Goal: Information Seeking & Learning: Learn about a topic

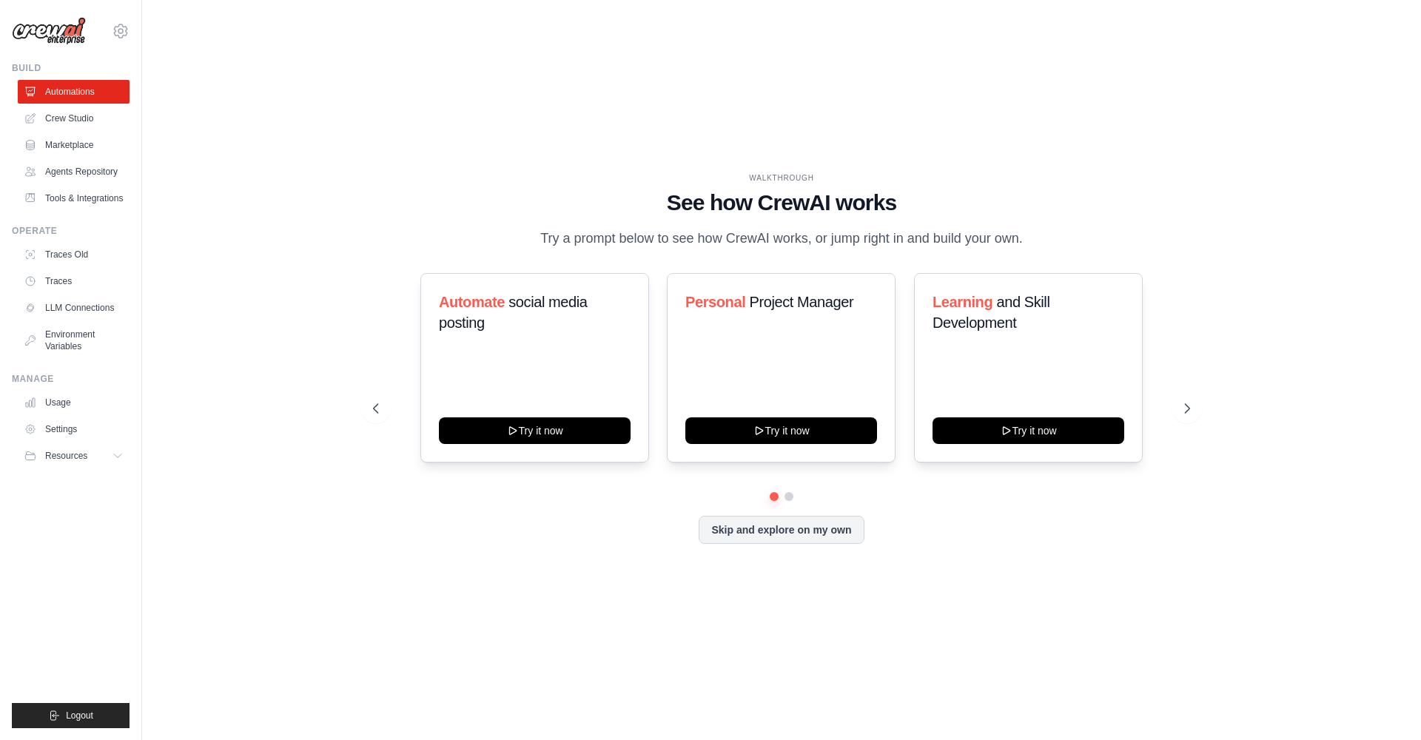
click at [224, 487] on div "WALKTHROUGH See how [PERSON_NAME] works Try a prompt below to see how [PERSON_N…" at bounding box center [782, 370] width 1232 height 711
drag, startPoint x: 546, startPoint y: 540, endPoint x: 642, endPoint y: 620, distance: 124.5
click at [545, 541] on div "Skip and explore on my own" at bounding box center [781, 530] width 817 height 28
click at [928, 586] on div "WALKTHROUGH See how [PERSON_NAME] works Try a prompt below to see how [PERSON_N…" at bounding box center [782, 370] width 1232 height 711
click at [1187, 404] on icon at bounding box center [1189, 408] width 4 height 9
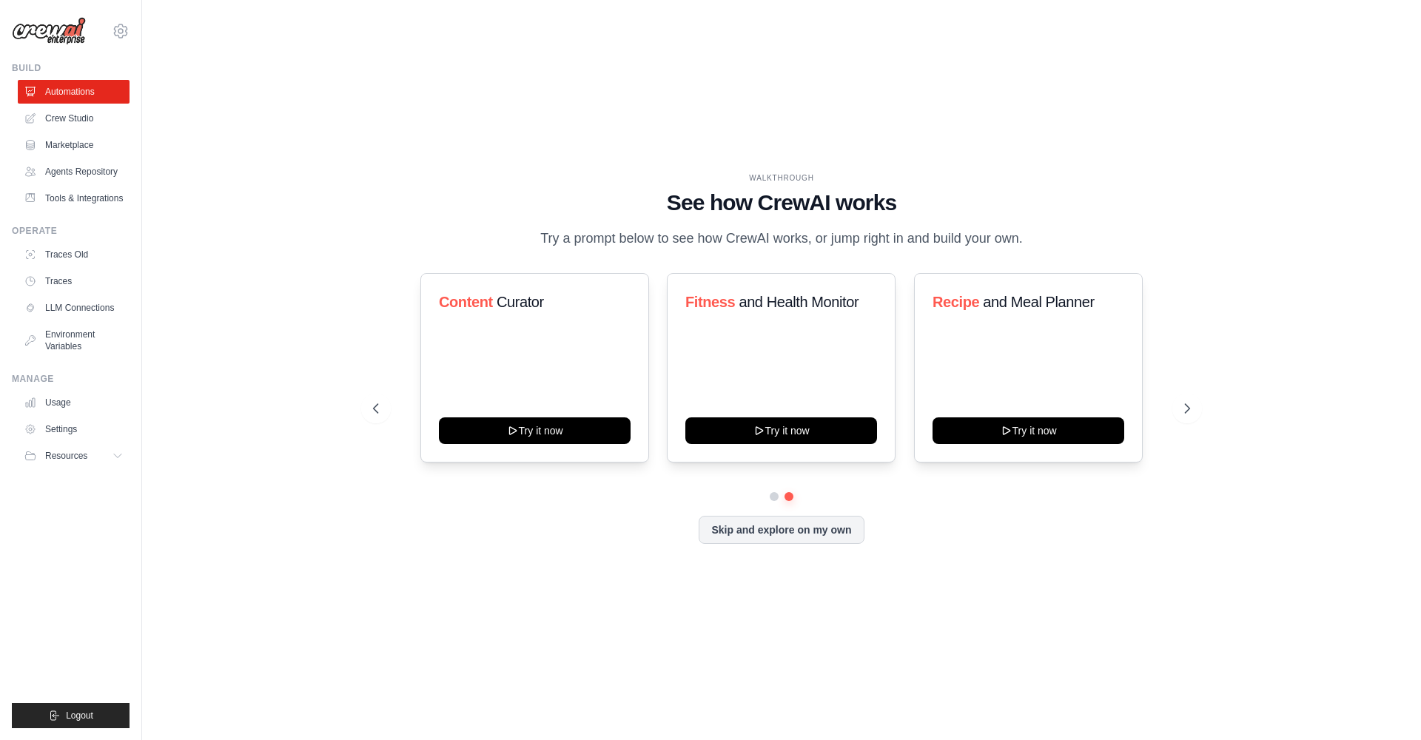
drag, startPoint x: 303, startPoint y: 519, endPoint x: 292, endPoint y: 517, distance: 11.3
click at [303, 520] on div "WALKTHROUGH See how [PERSON_NAME] works Try a prompt below to see how [PERSON_N…" at bounding box center [782, 370] width 1232 height 711
click at [54, 427] on link "Settings" at bounding box center [75, 429] width 112 height 24
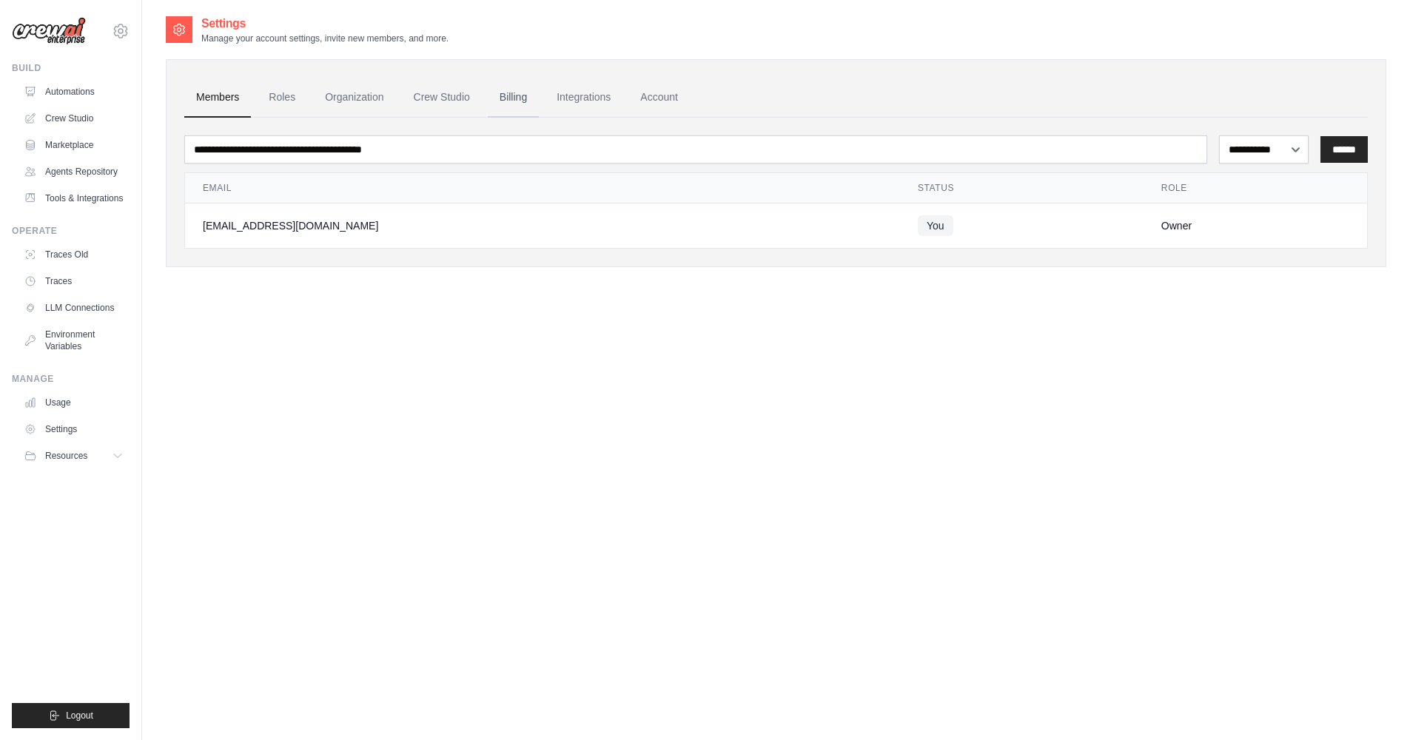
click at [530, 104] on link "Billing" at bounding box center [513, 98] width 51 height 40
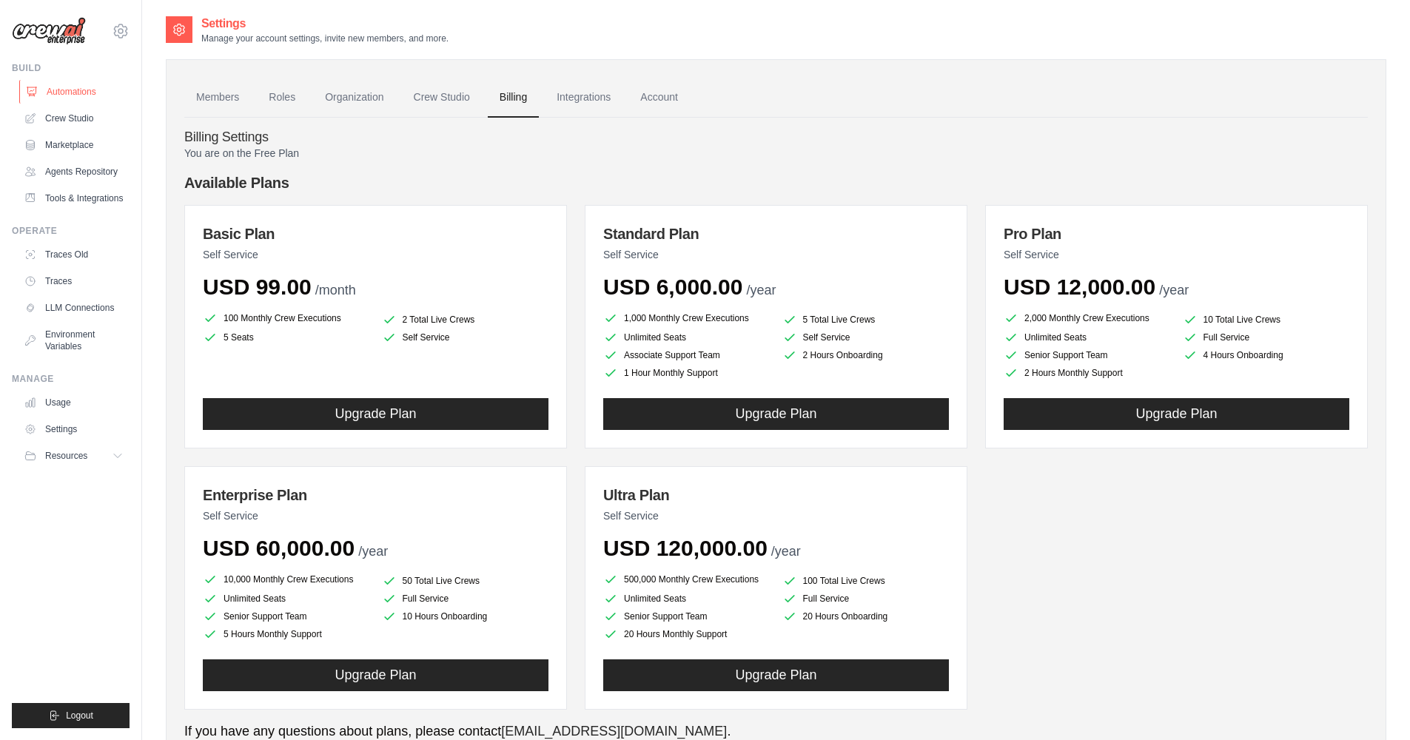
click at [76, 87] on link "Automations" at bounding box center [75, 92] width 112 height 24
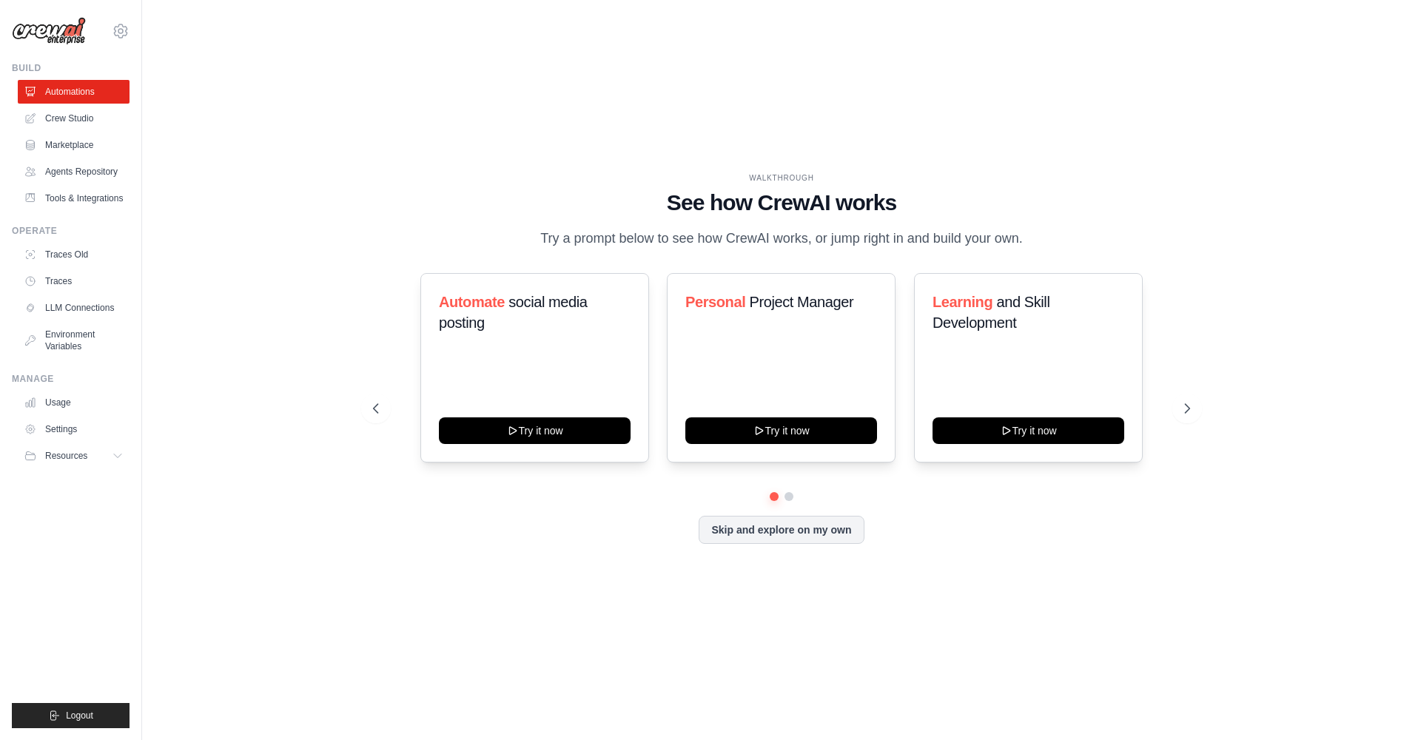
click at [370, 198] on div "WALKTHROUGH See how [PERSON_NAME] works Try a prompt below to see how [PERSON_N…" at bounding box center [781, 369] width 853 height 395
click at [1215, 209] on div "WALKTHROUGH See how [PERSON_NAME] works Try a prompt below to see how [PERSON_N…" at bounding box center [782, 370] width 1232 height 711
drag, startPoint x: 662, startPoint y: 199, endPoint x: 994, endPoint y: 188, distance: 331.8
click at [1034, 181] on div "WALKTHROUGH See how [PERSON_NAME] works Try a prompt below to see how [PERSON_N…" at bounding box center [781, 210] width 817 height 77
click at [961, 198] on h1 "See how CrewAI works" at bounding box center [781, 202] width 817 height 27
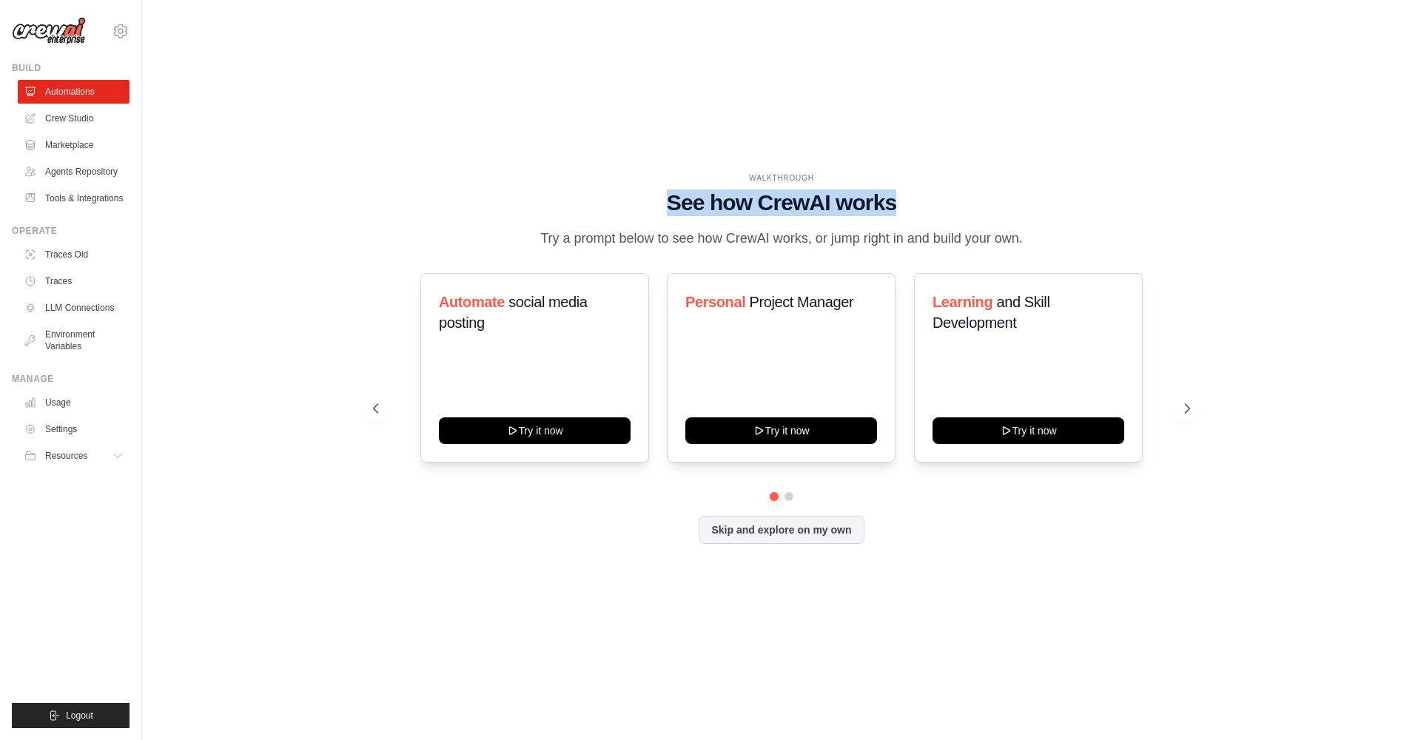
drag, startPoint x: 816, startPoint y: 204, endPoint x: 657, endPoint y: 204, distance: 158.4
click at [657, 204] on h1 "See how CrewAI works" at bounding box center [781, 202] width 817 height 27
click at [1185, 194] on h1 "See how CrewAI works" at bounding box center [781, 202] width 817 height 27
click at [1184, 405] on icon at bounding box center [1188, 408] width 15 height 15
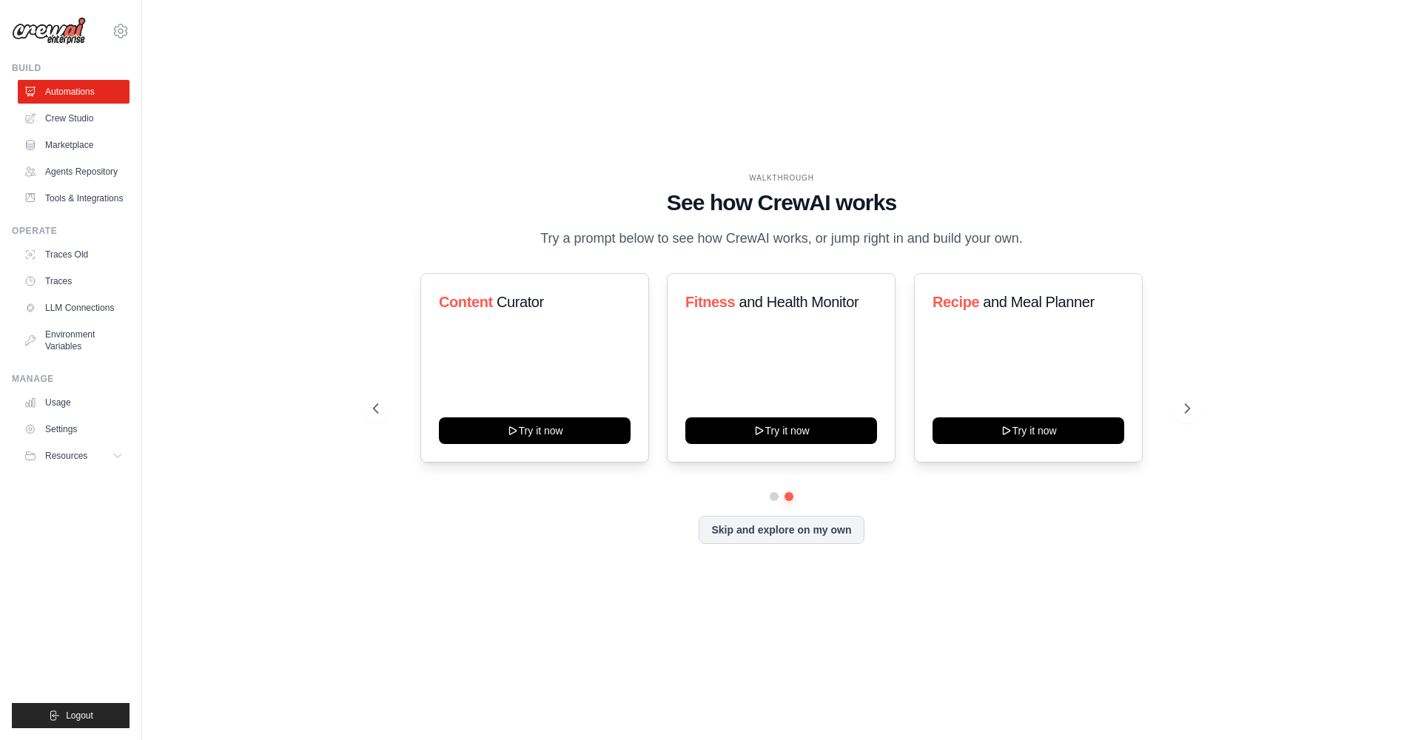
click at [785, 637] on div "WALKTHROUGH See how [PERSON_NAME] works Try a prompt below to see how [PERSON_N…" at bounding box center [782, 370] width 1232 height 711
click at [375, 403] on icon at bounding box center [374, 408] width 15 height 15
click at [220, 228] on div "WALKTHROUGH See how [PERSON_NAME] works Try a prompt below to see how [PERSON_N…" at bounding box center [782, 370] width 1232 height 711
click at [59, 140] on link "Marketplace" at bounding box center [75, 145] width 112 height 24
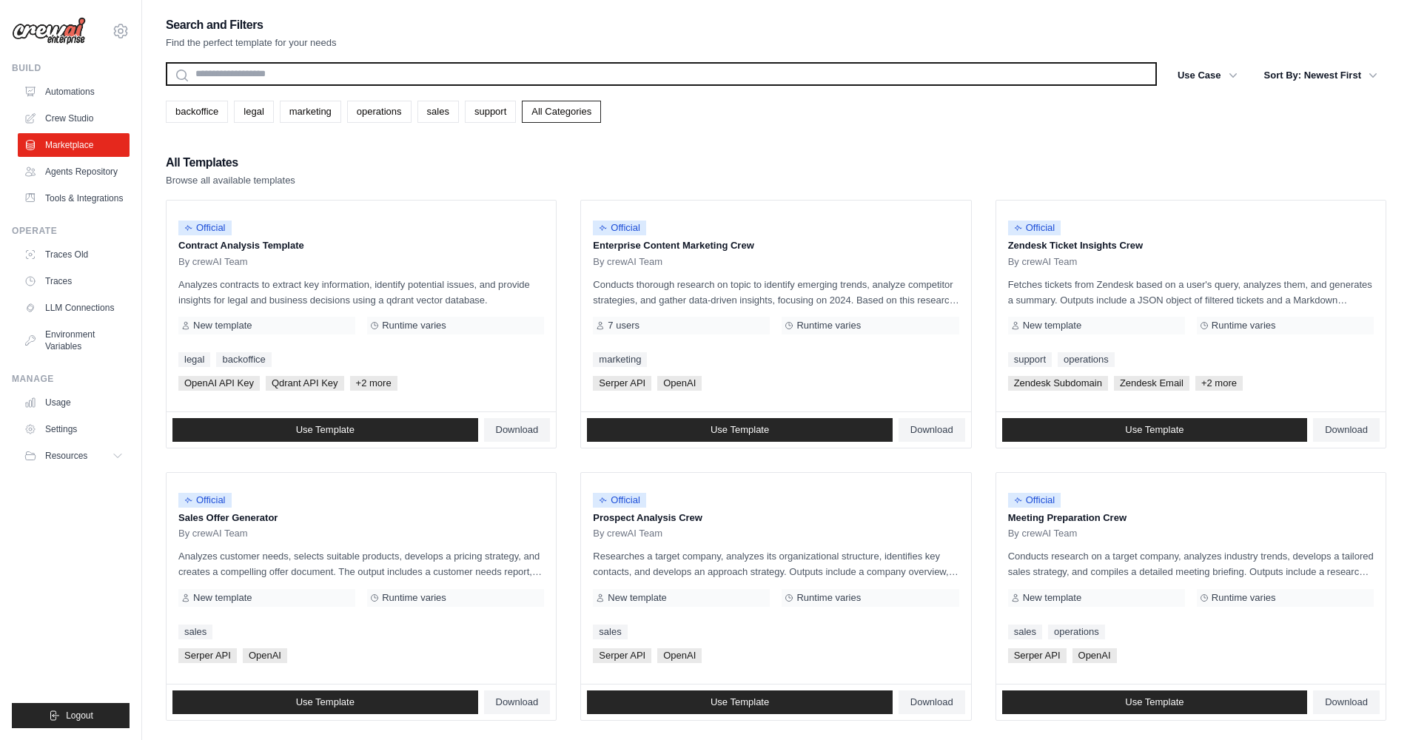
click at [395, 70] on input "text" at bounding box center [661, 74] width 991 height 24
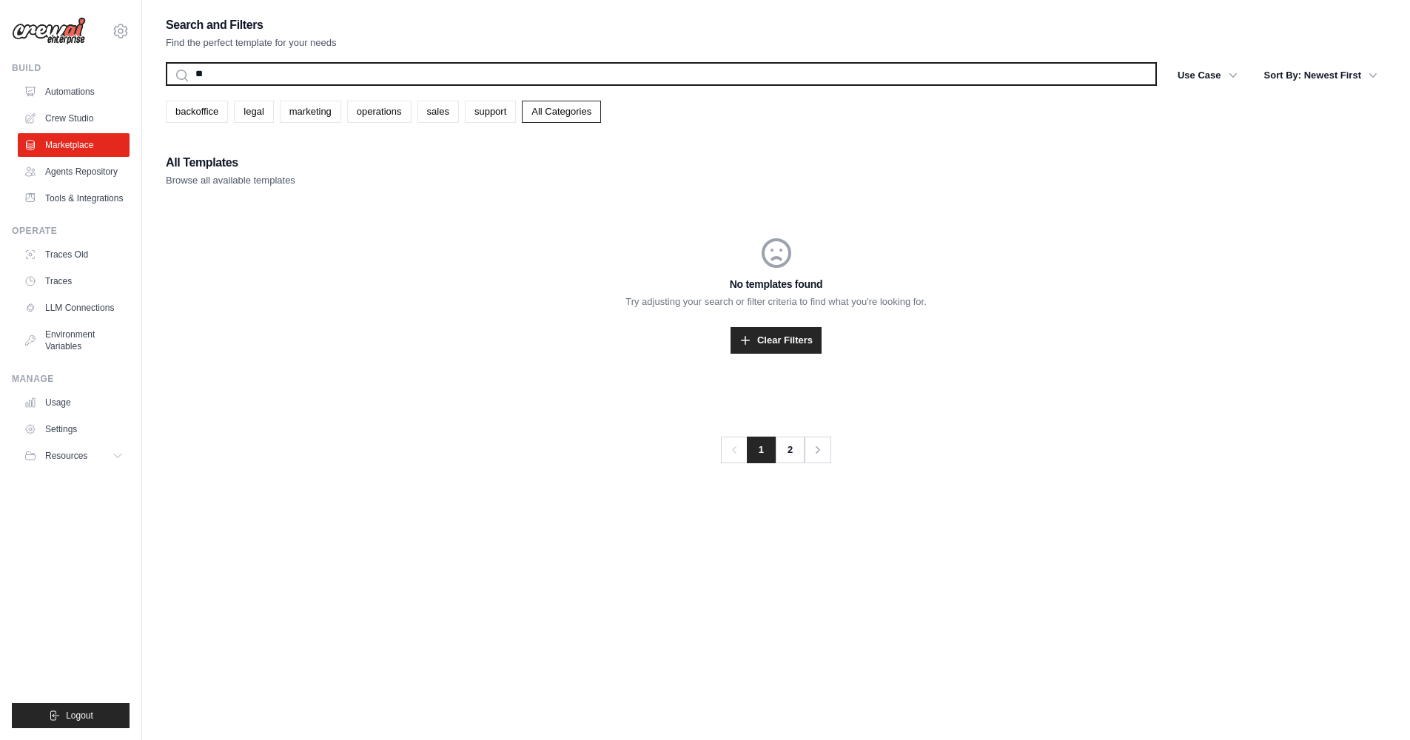
type input "*"
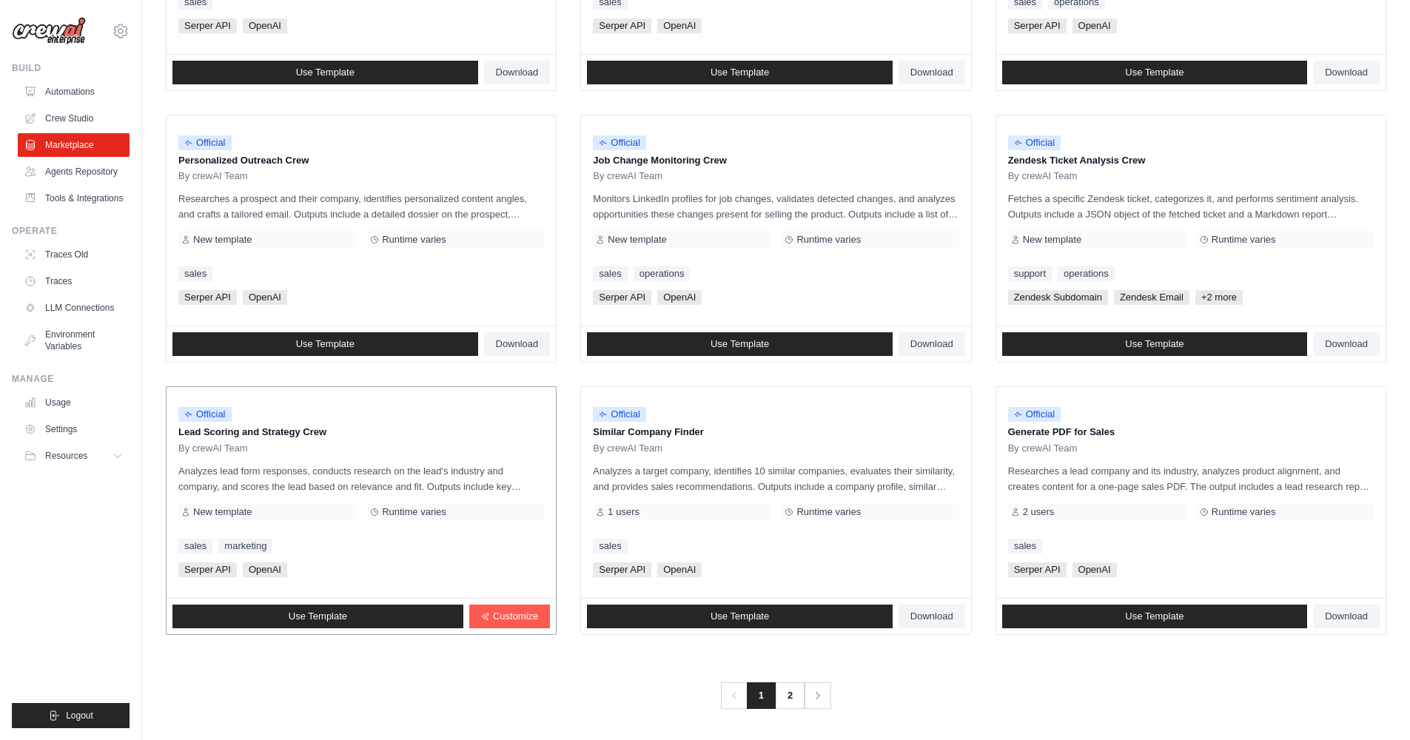
scroll to position [629, 0]
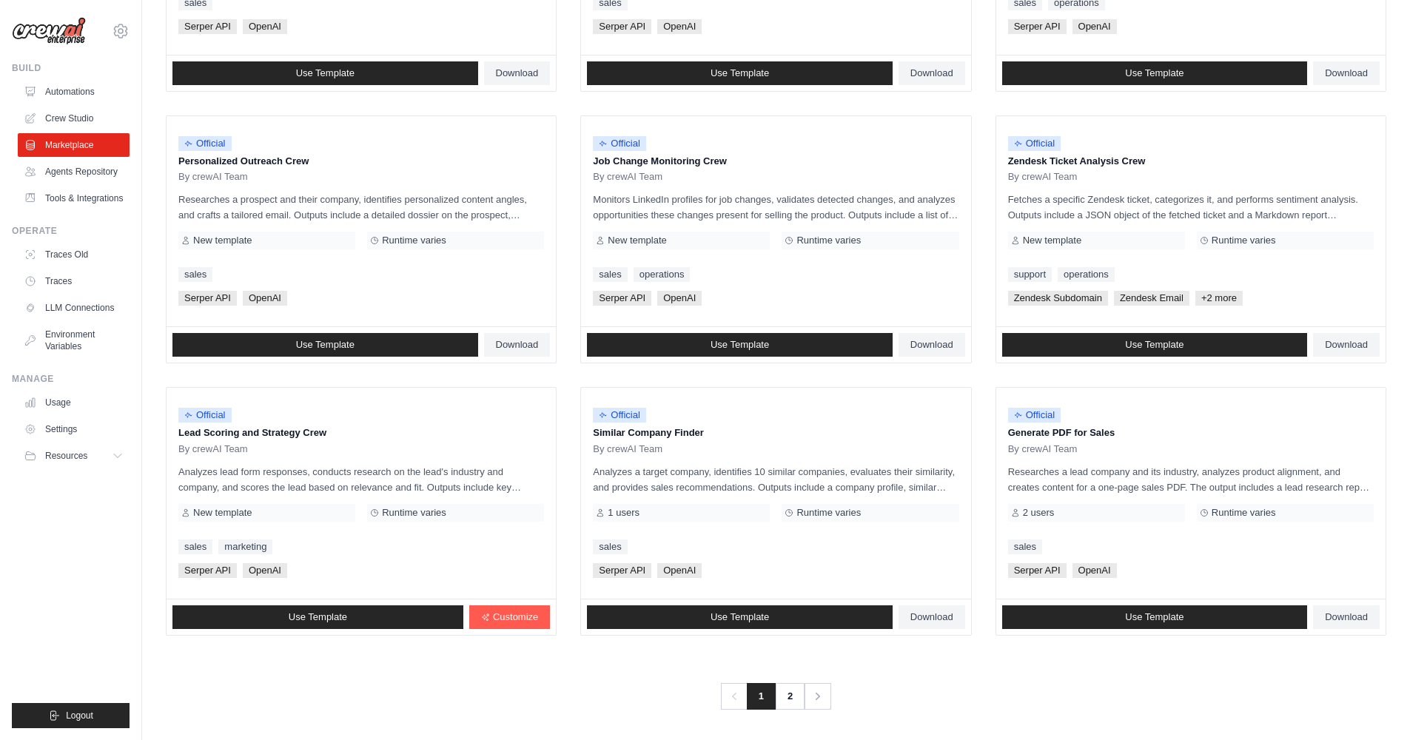
click at [1393, 88] on div "Search and Filters Find the perfect template for your needs Search Use Case bac…" at bounding box center [776, 48] width 1268 height 1324
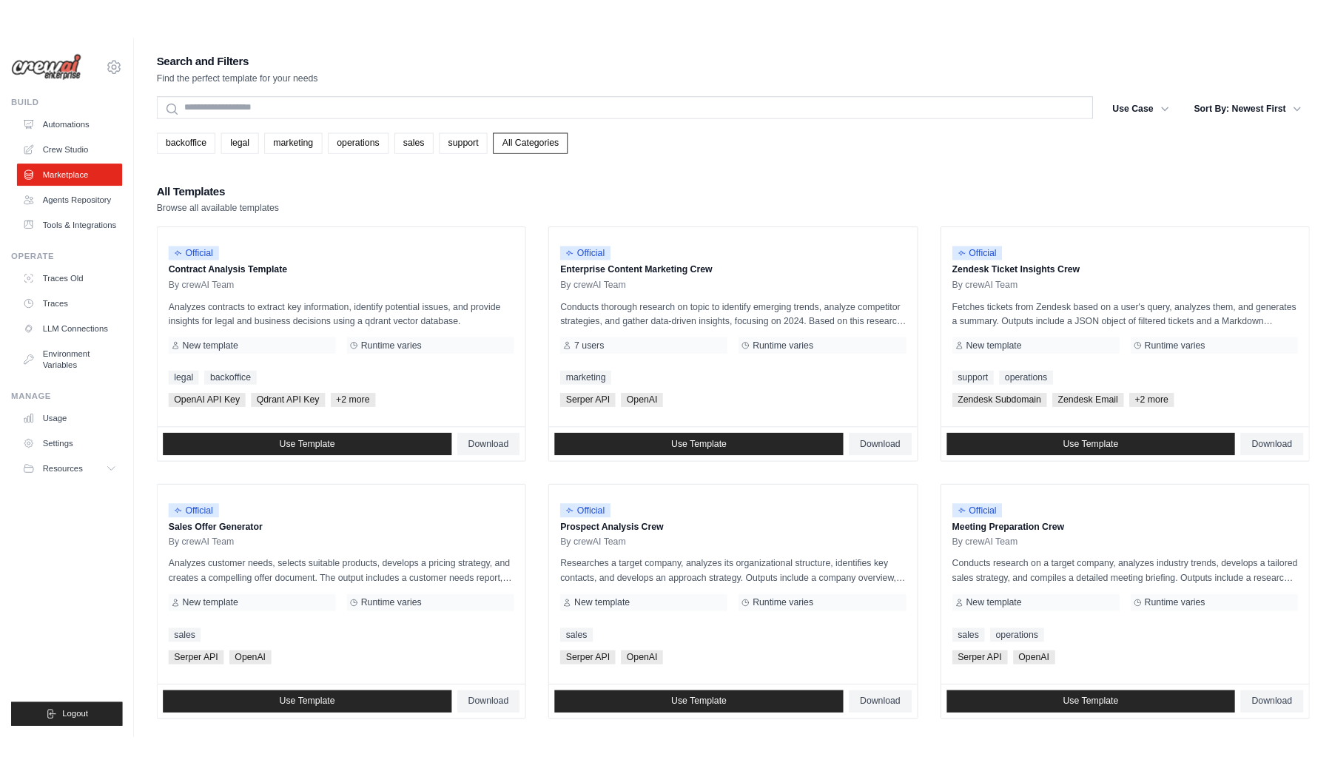
scroll to position [0, 0]
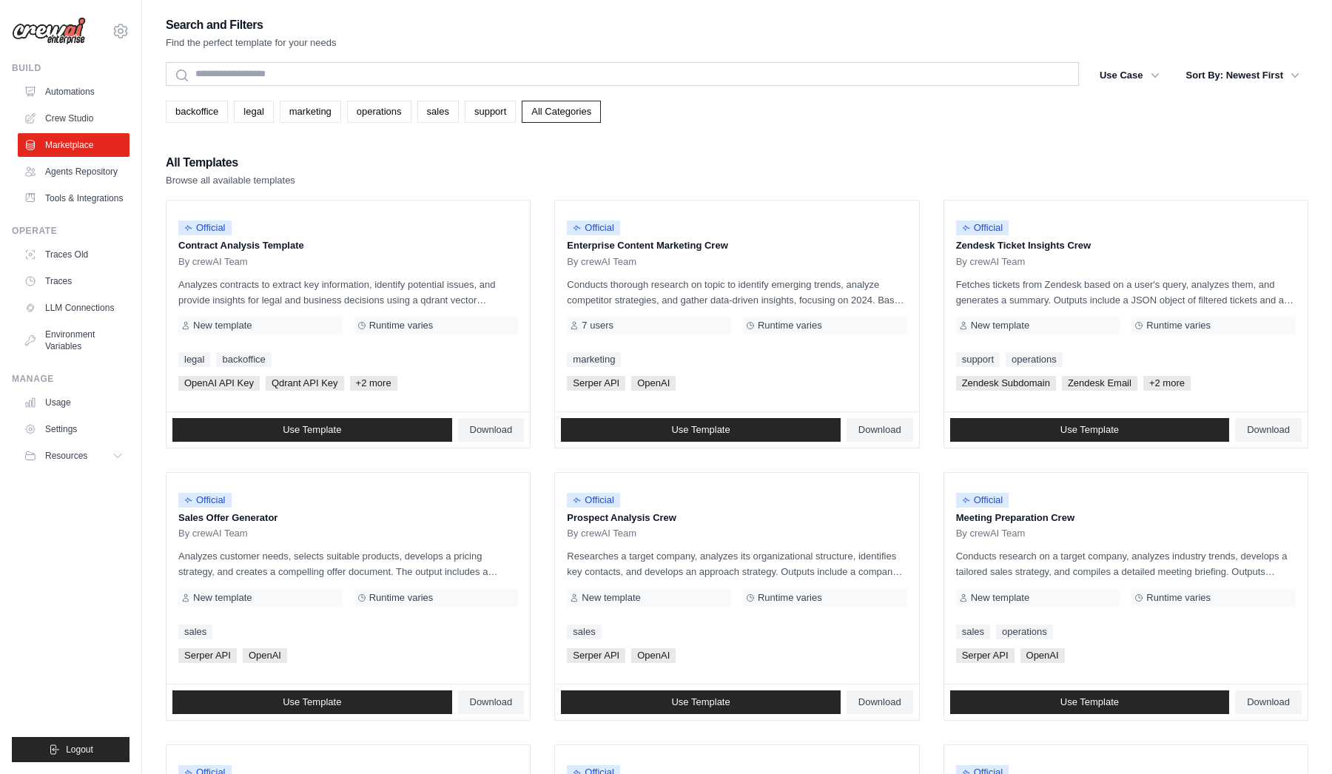
click at [1049, 147] on div "Search and Filters Find the perfect template for your needs Search Use Case bac…" at bounding box center [737, 677] width 1143 height 1324
